Goal: Find specific page/section: Find specific page/section

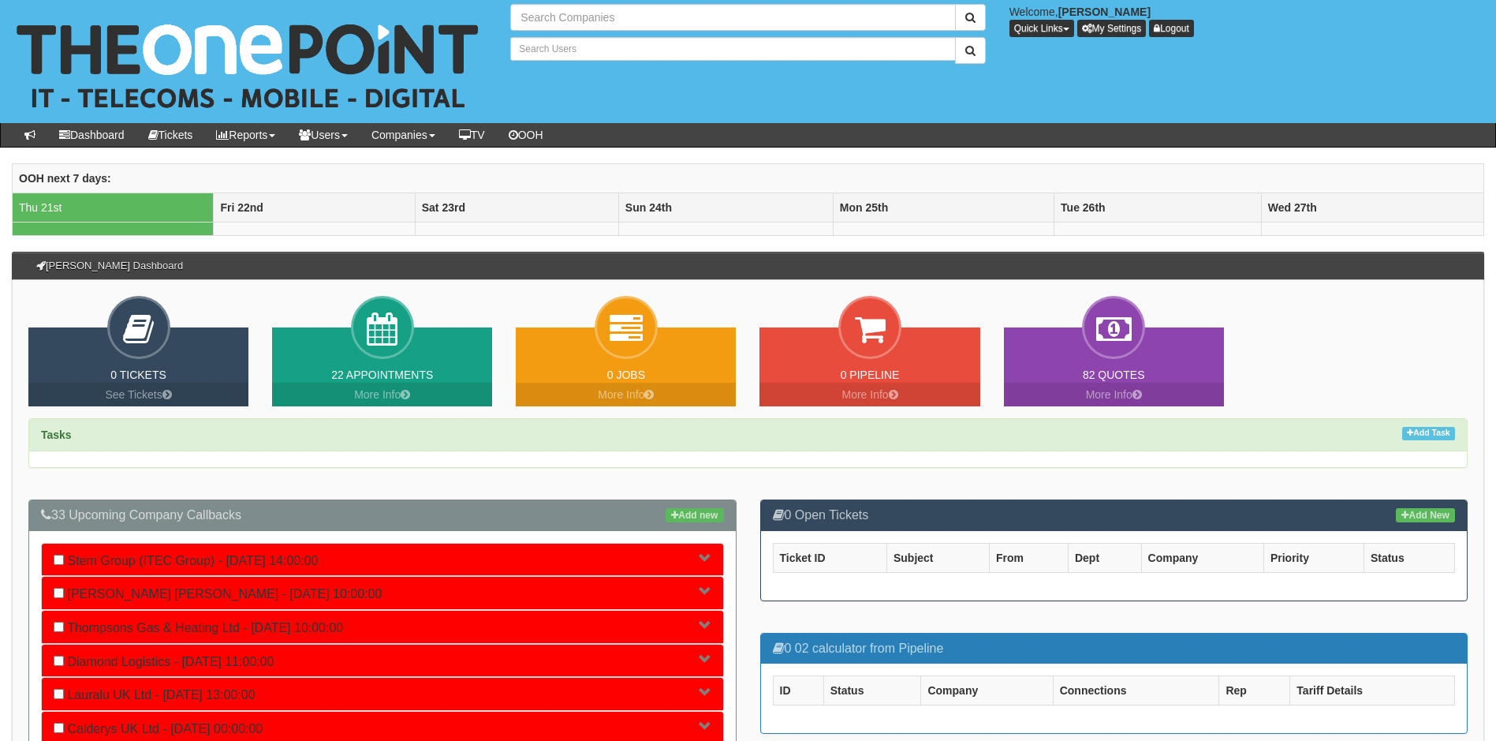
type input "Search Companies"
type input "Search Users"
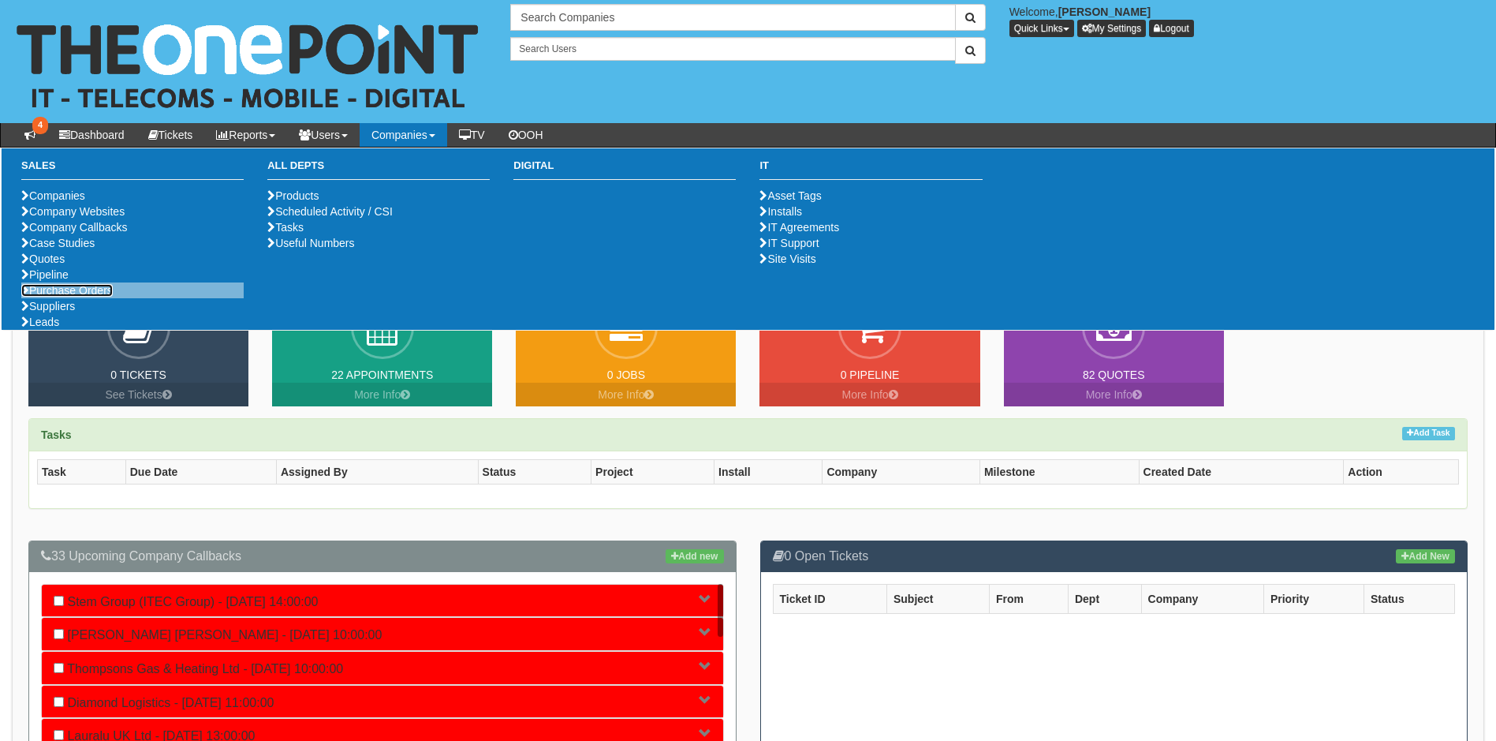
click at [47, 297] on link "Purchase Orders" at bounding box center [66, 290] width 91 height 13
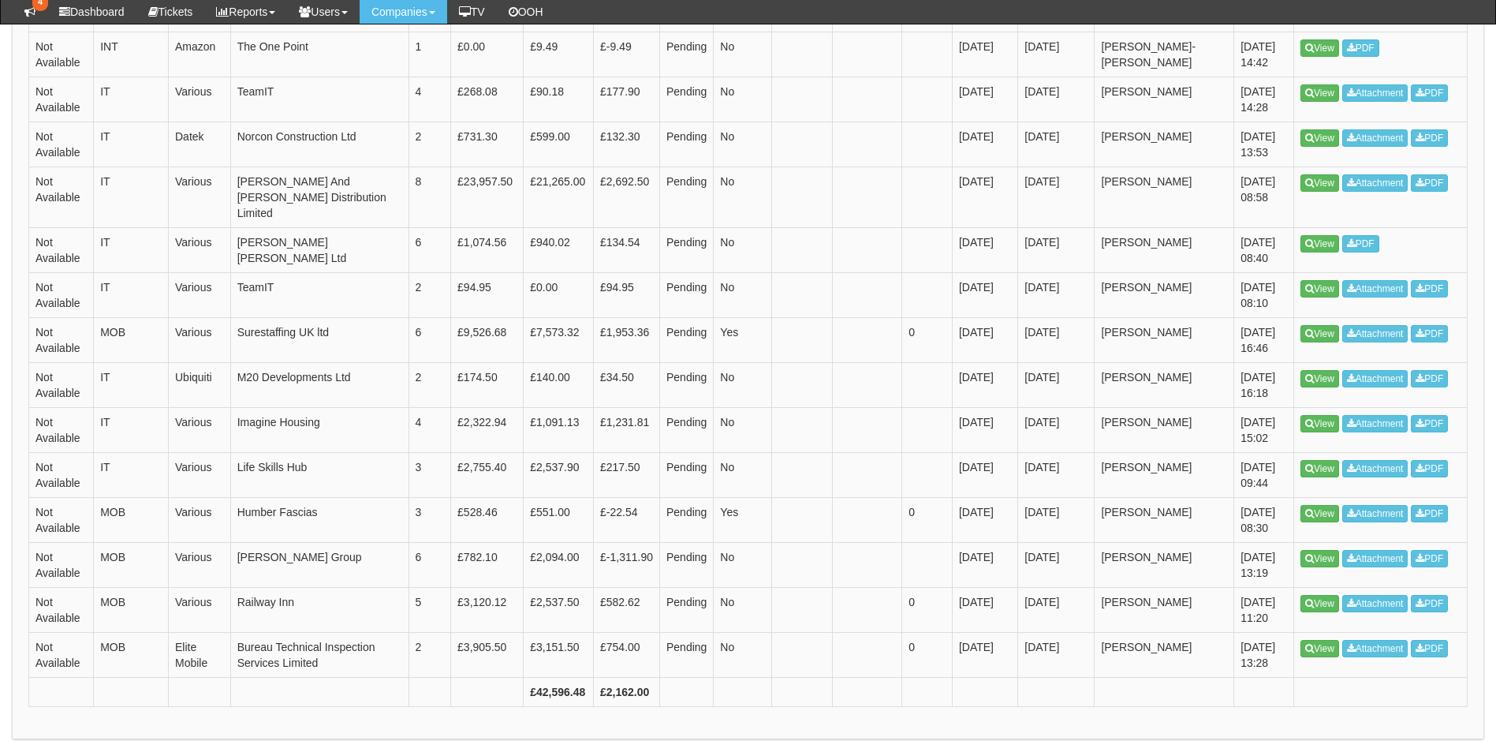
scroll to position [588, 0]
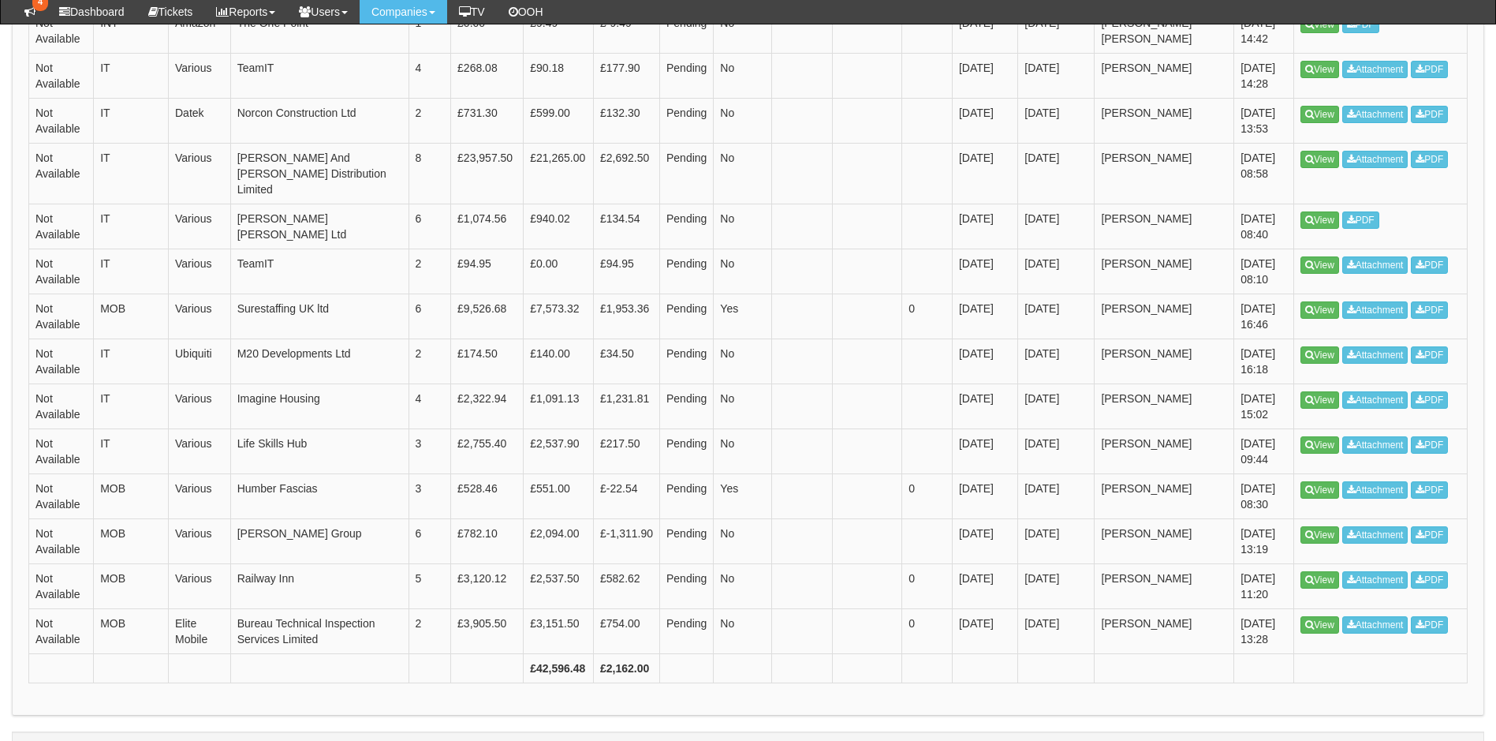
click at [1492, 74] on div "Purchase Orders Purchase Orders Request PO PO: Supplier: Select 123 REG.co.uk 1…" at bounding box center [748, 157] width 1496 height 1244
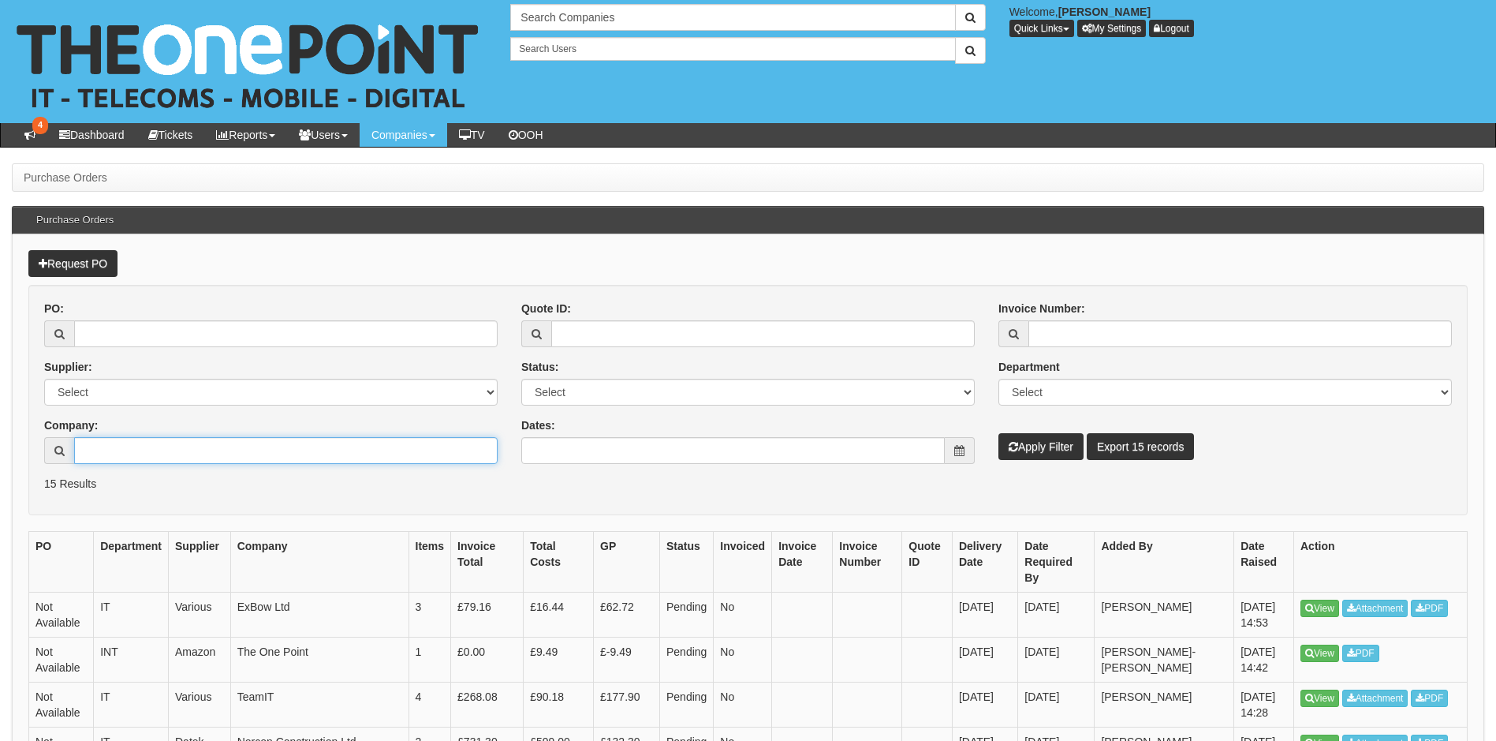
click at [364, 453] on input "Company:" at bounding box center [286, 450] width 424 height 27
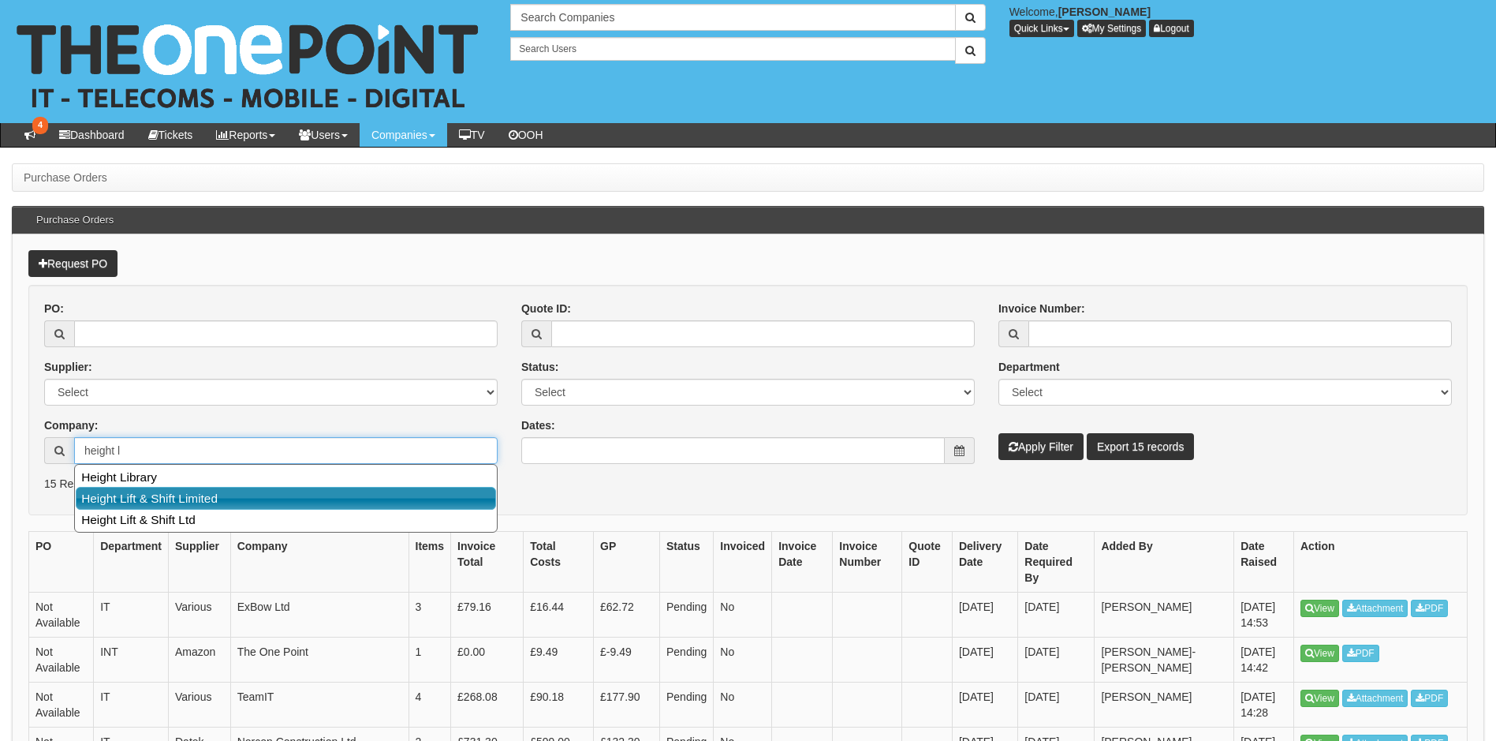
click at [162, 498] on link "Height Lift & Shift Limited" at bounding box center [286, 498] width 420 height 23
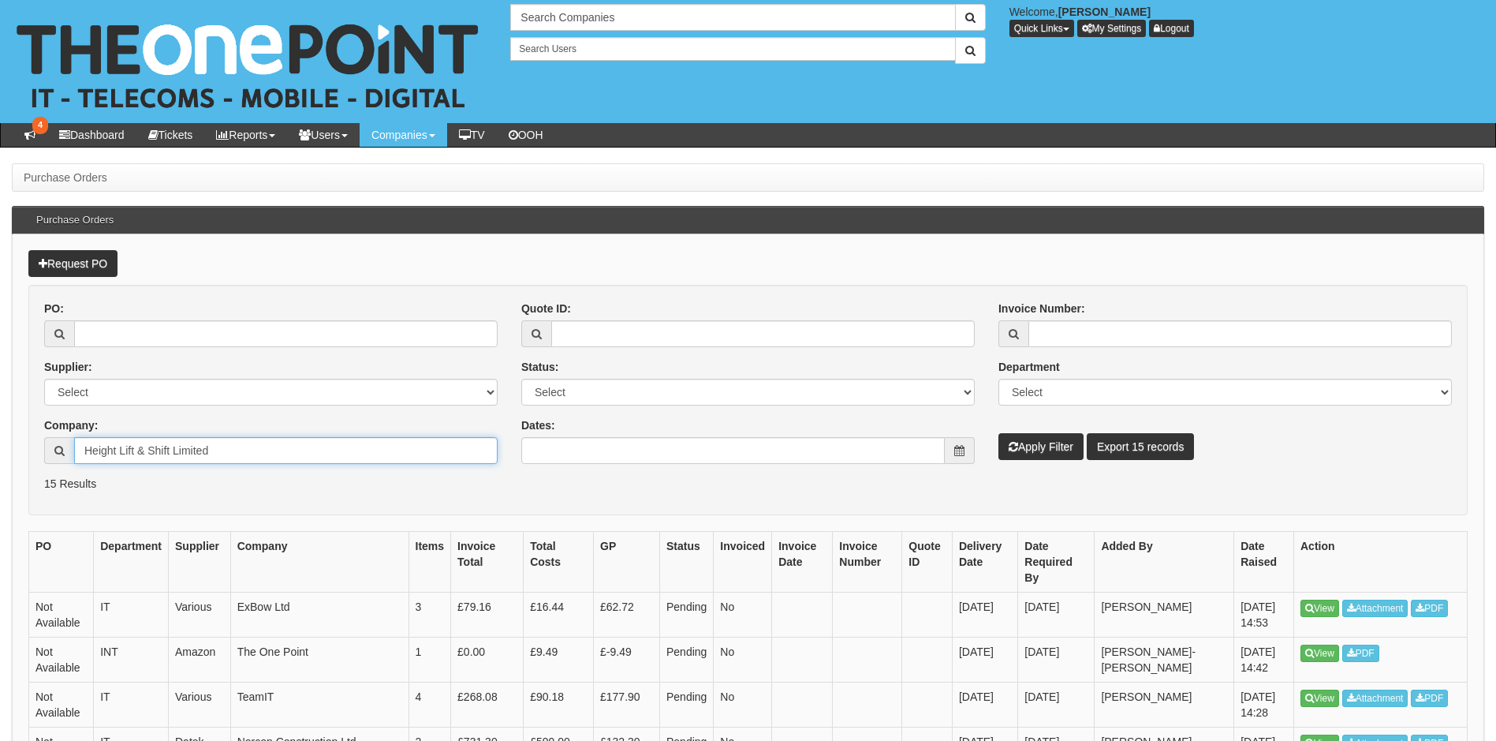
type input "Height Lift & Shift Limited"
click at [1044, 443] on button "Apply Filter" at bounding box center [1041, 446] width 85 height 27
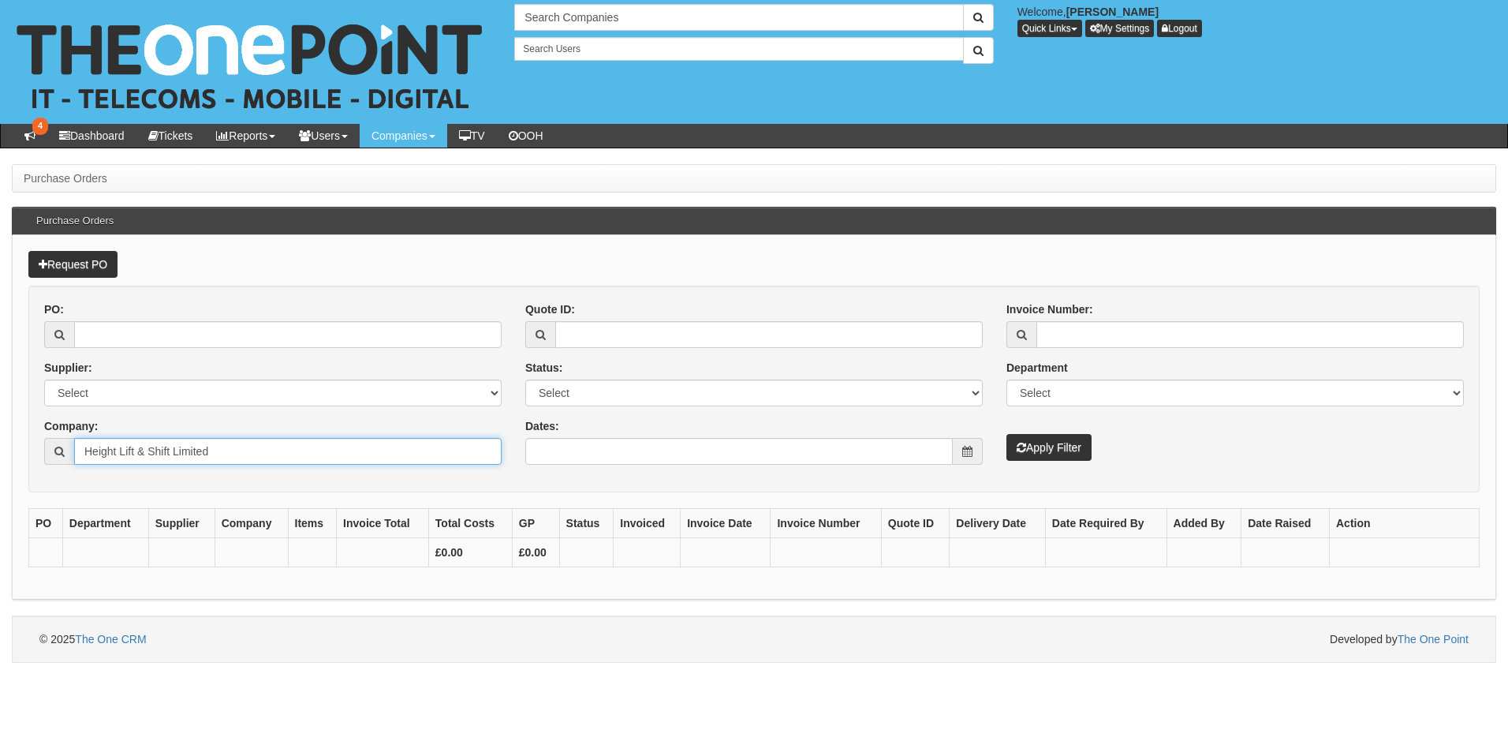
click at [230, 456] on input "Height Lift & Shift Limited" at bounding box center [288, 451] width 428 height 27
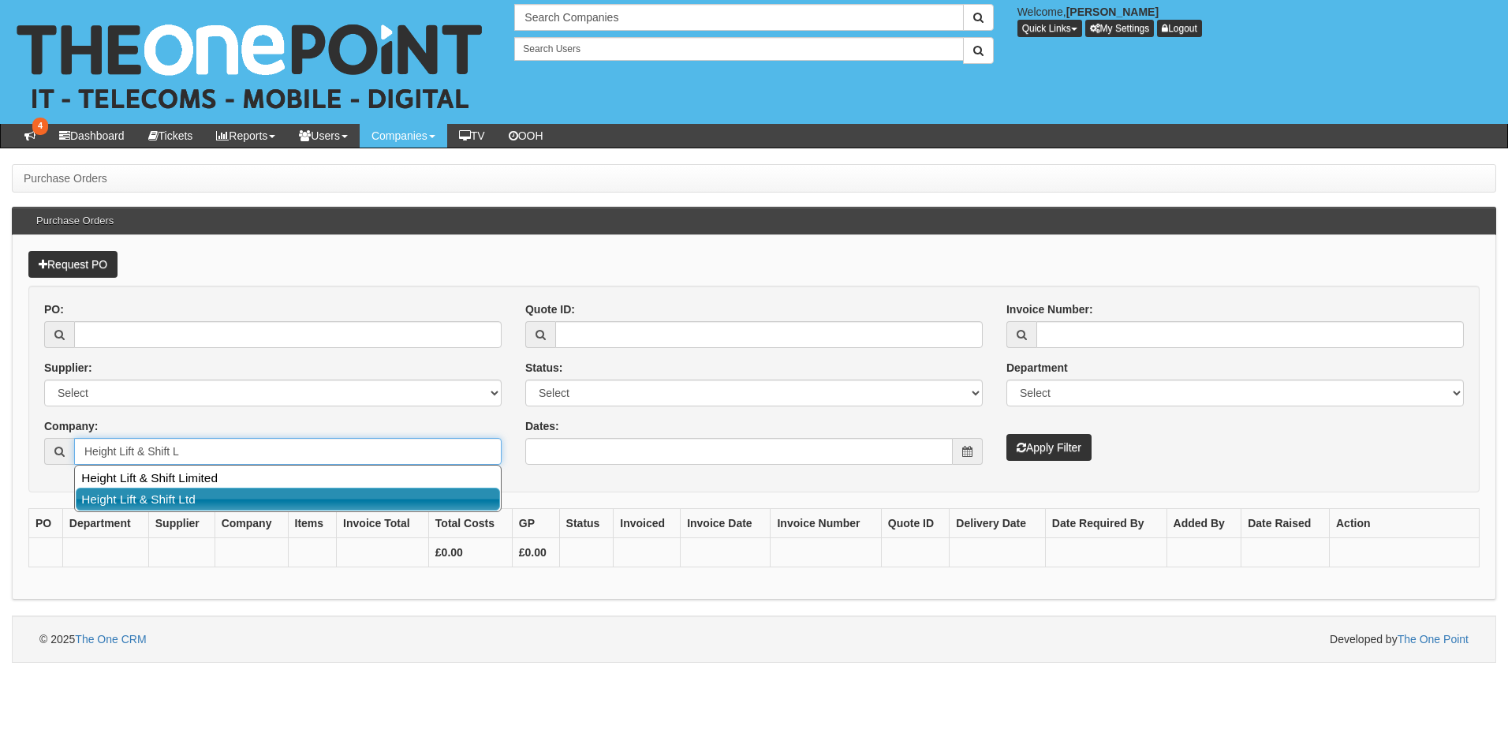
click at [178, 498] on link "Height Lift & Shift Ltd" at bounding box center [288, 498] width 424 height 23
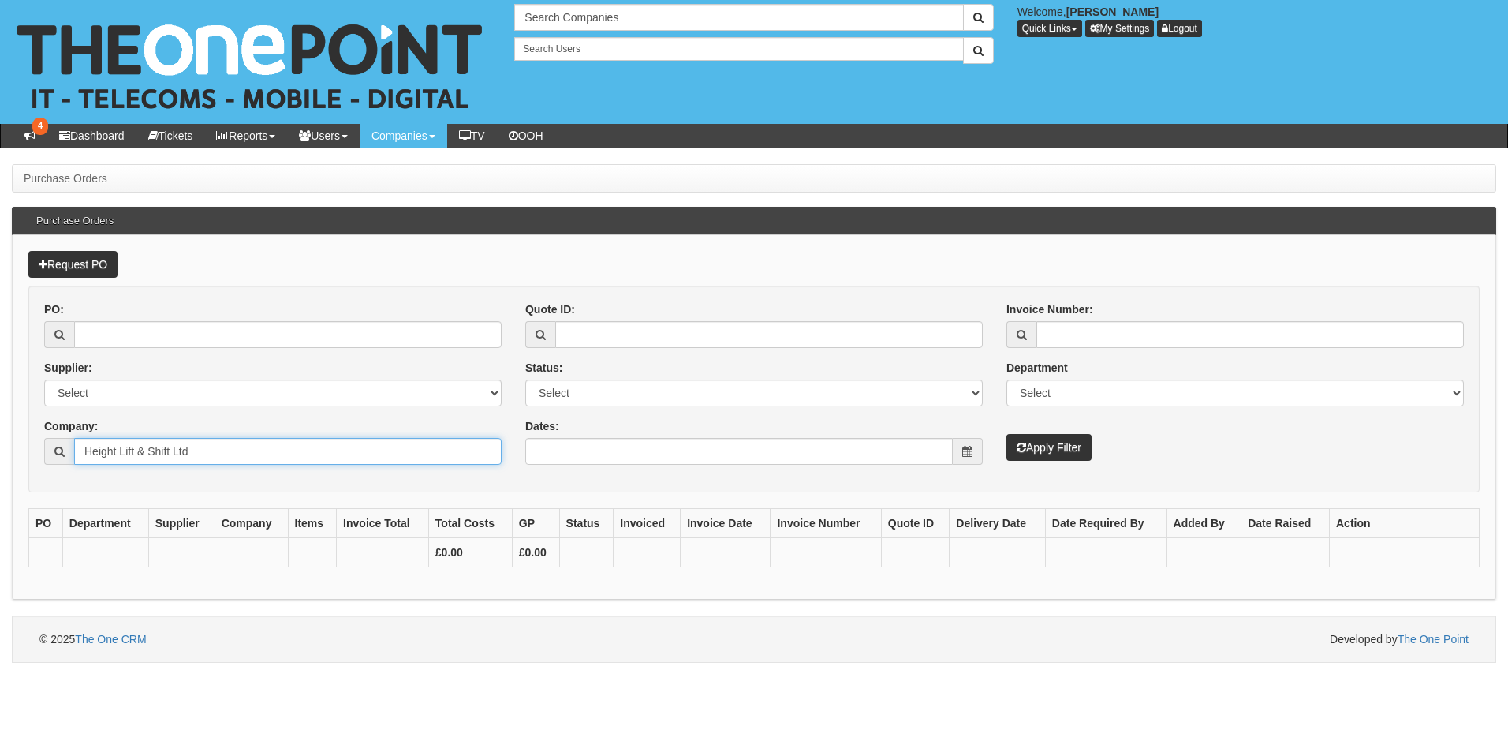
type input "Height Lift & Shift Ltd"
click at [1044, 444] on button "Apply Filter" at bounding box center [1048, 447] width 85 height 27
